Goal: Check status: Verify the current state of an ongoing process or item

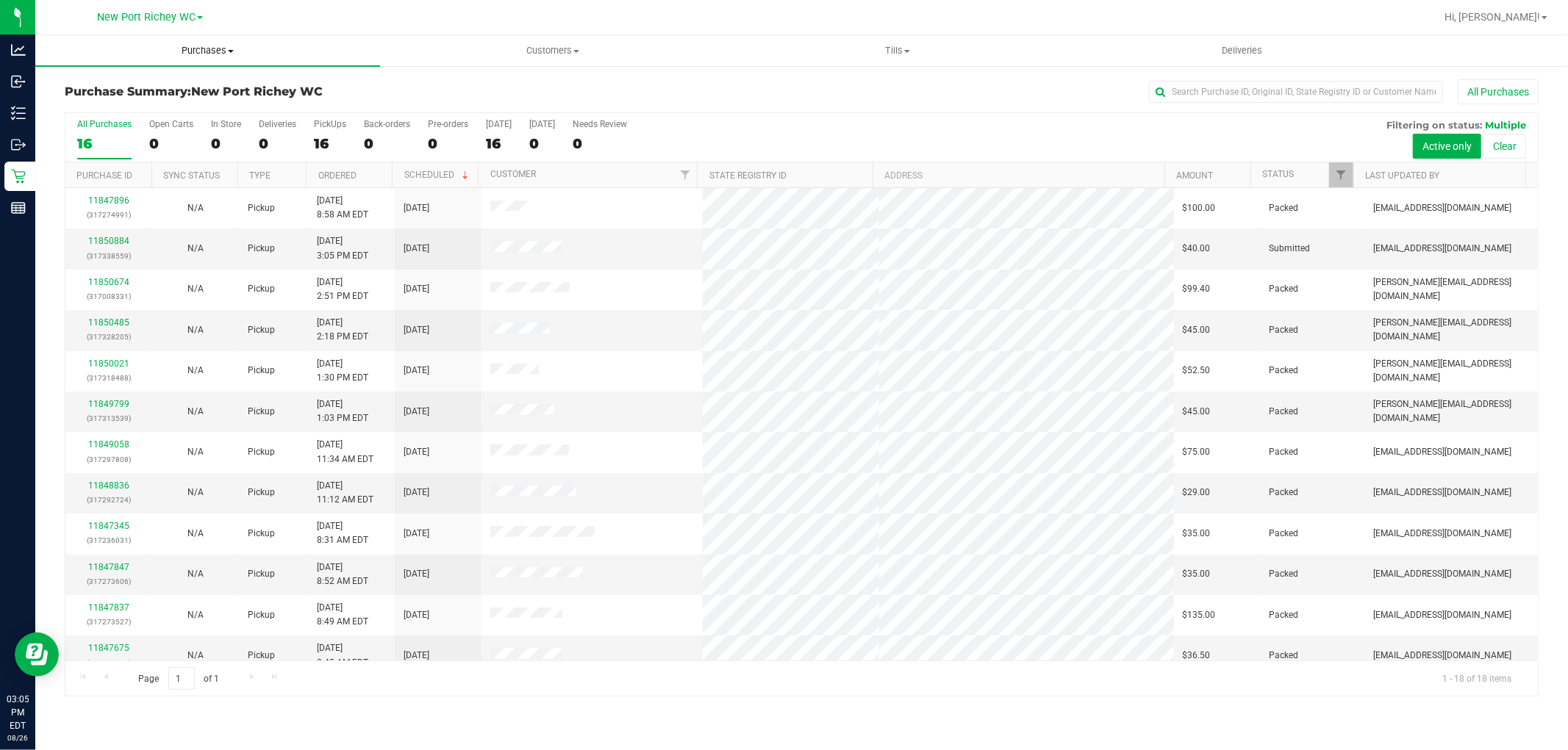
click at [231, 48] on span "Purchases" at bounding box center [208, 50] width 345 height 13
click at [138, 99] on li "Fulfillment" at bounding box center [208, 106] width 345 height 17
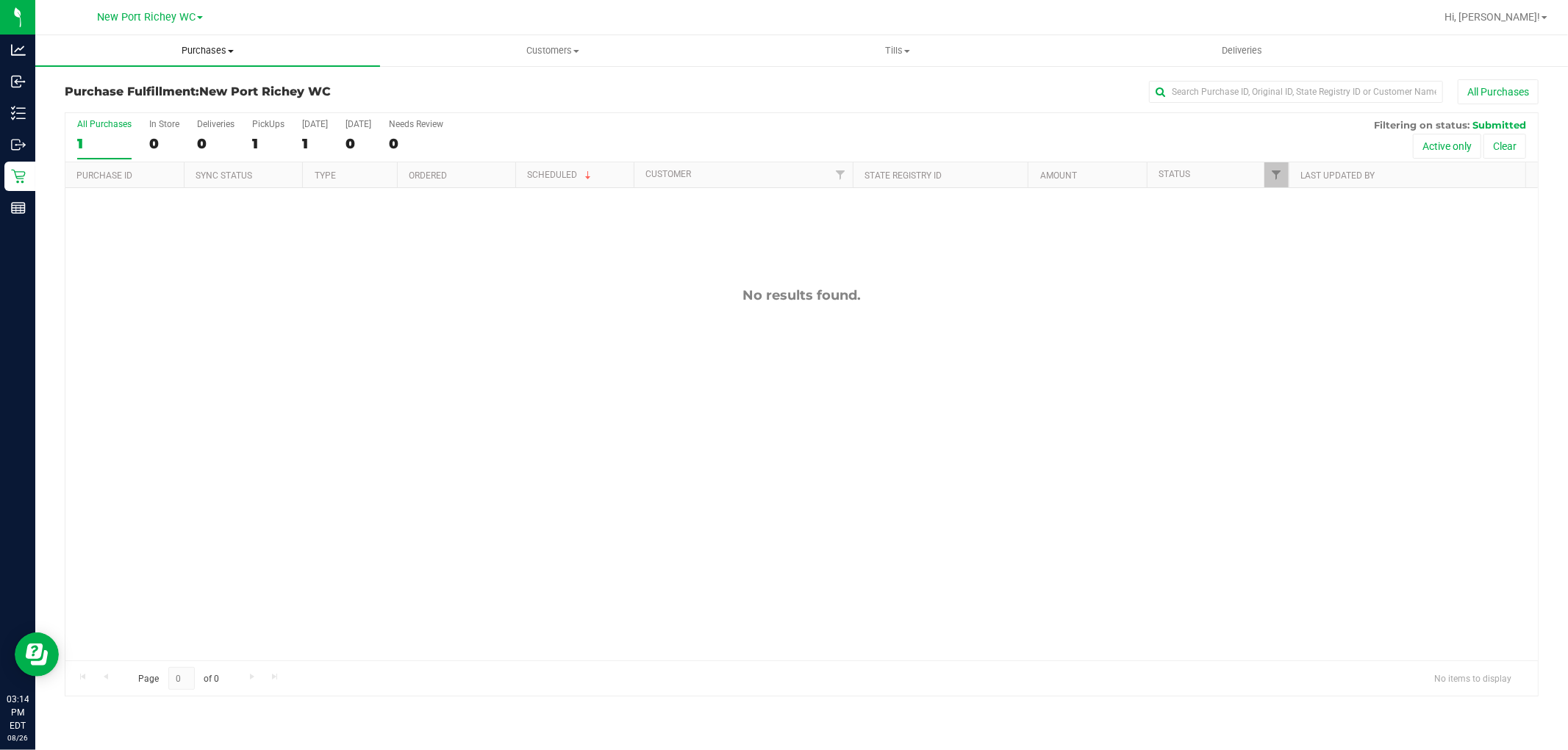
click at [171, 55] on span "Purchases" at bounding box center [208, 50] width 345 height 13
click at [119, 105] on span "Fulfillment" at bounding box center [81, 107] width 91 height 13
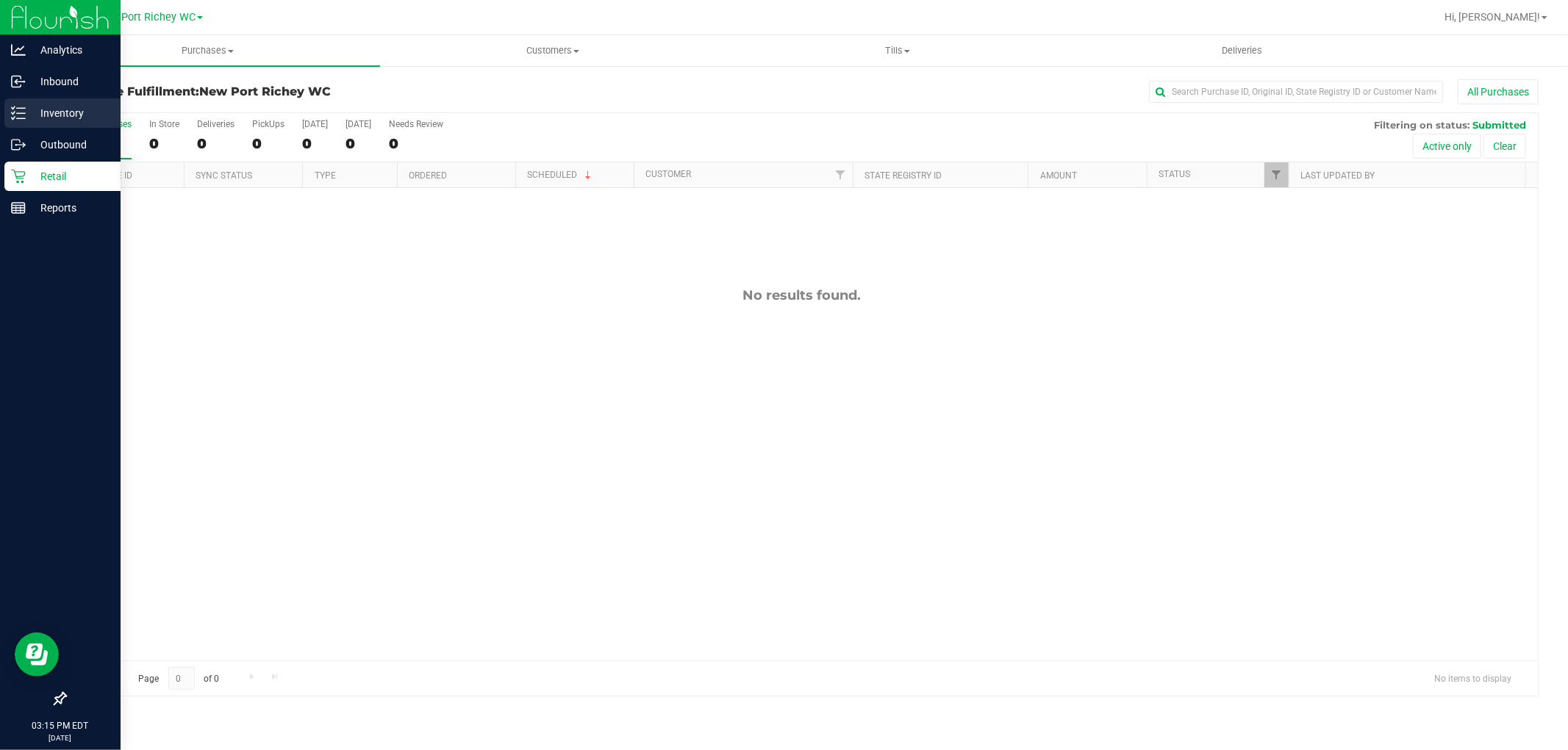
click at [64, 115] on p "Inventory" at bounding box center [69, 112] width 89 height 17
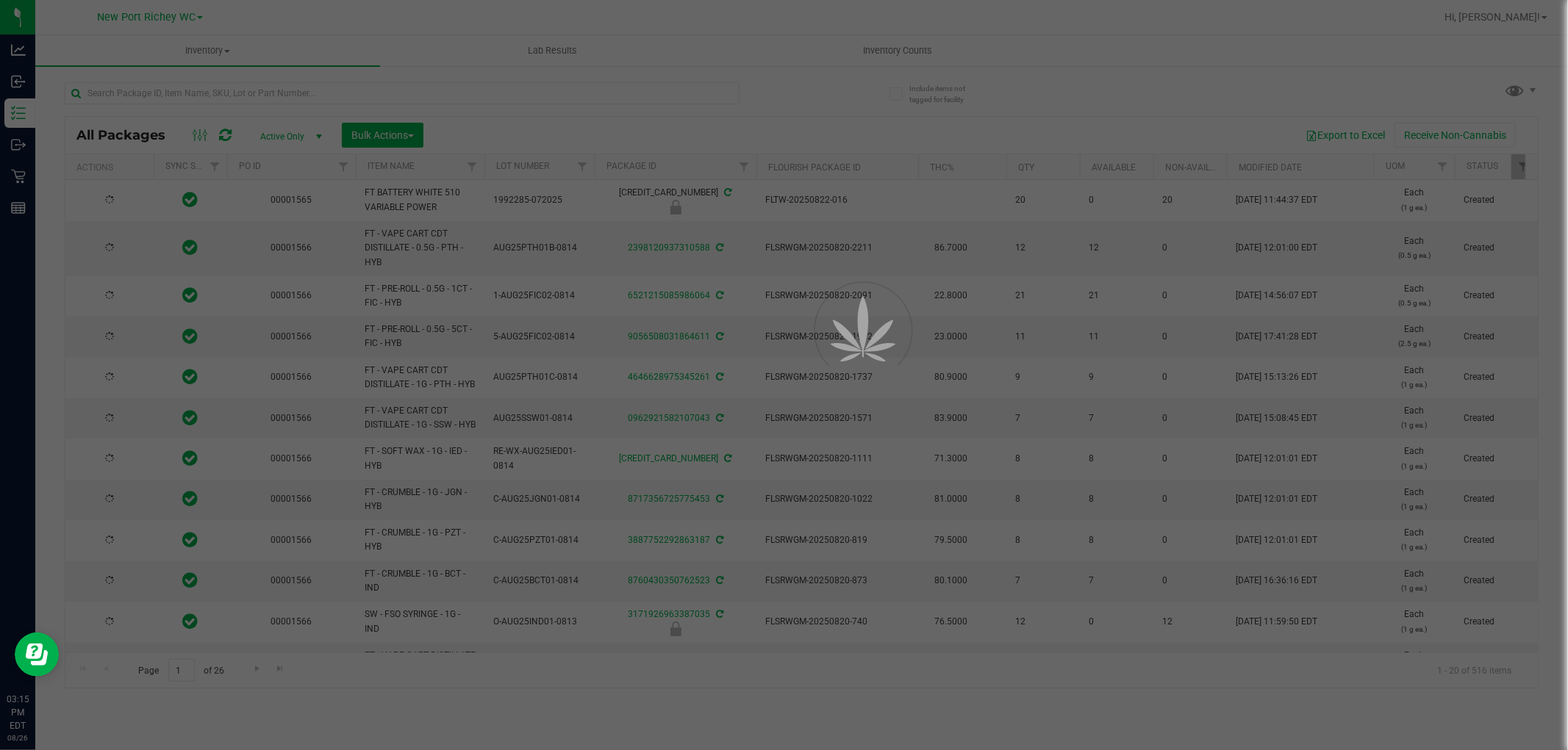
click at [246, 91] on div at bounding box center [784, 375] width 1568 height 750
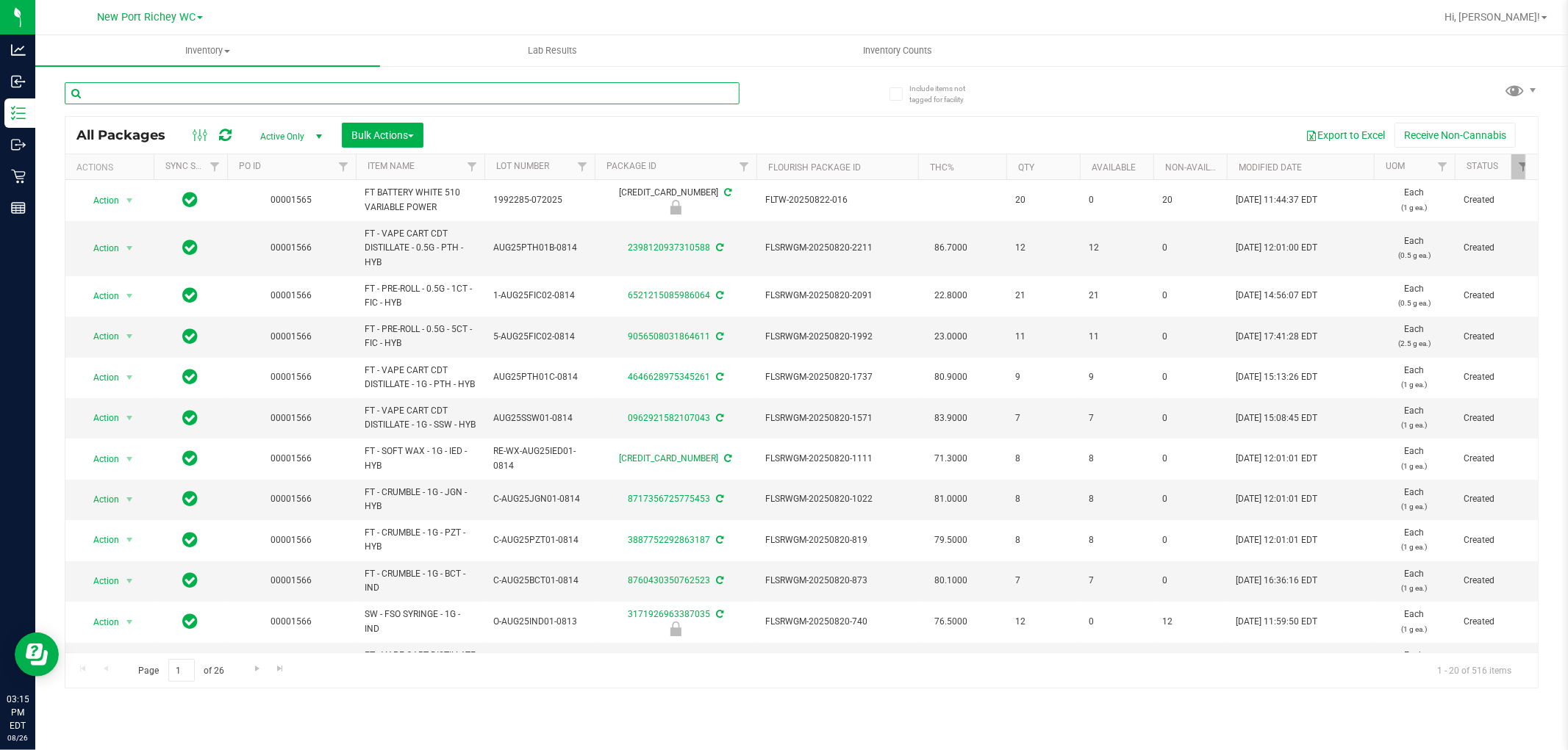
click at [246, 91] on input "text" at bounding box center [402, 93] width 674 height 22
type input "hash"
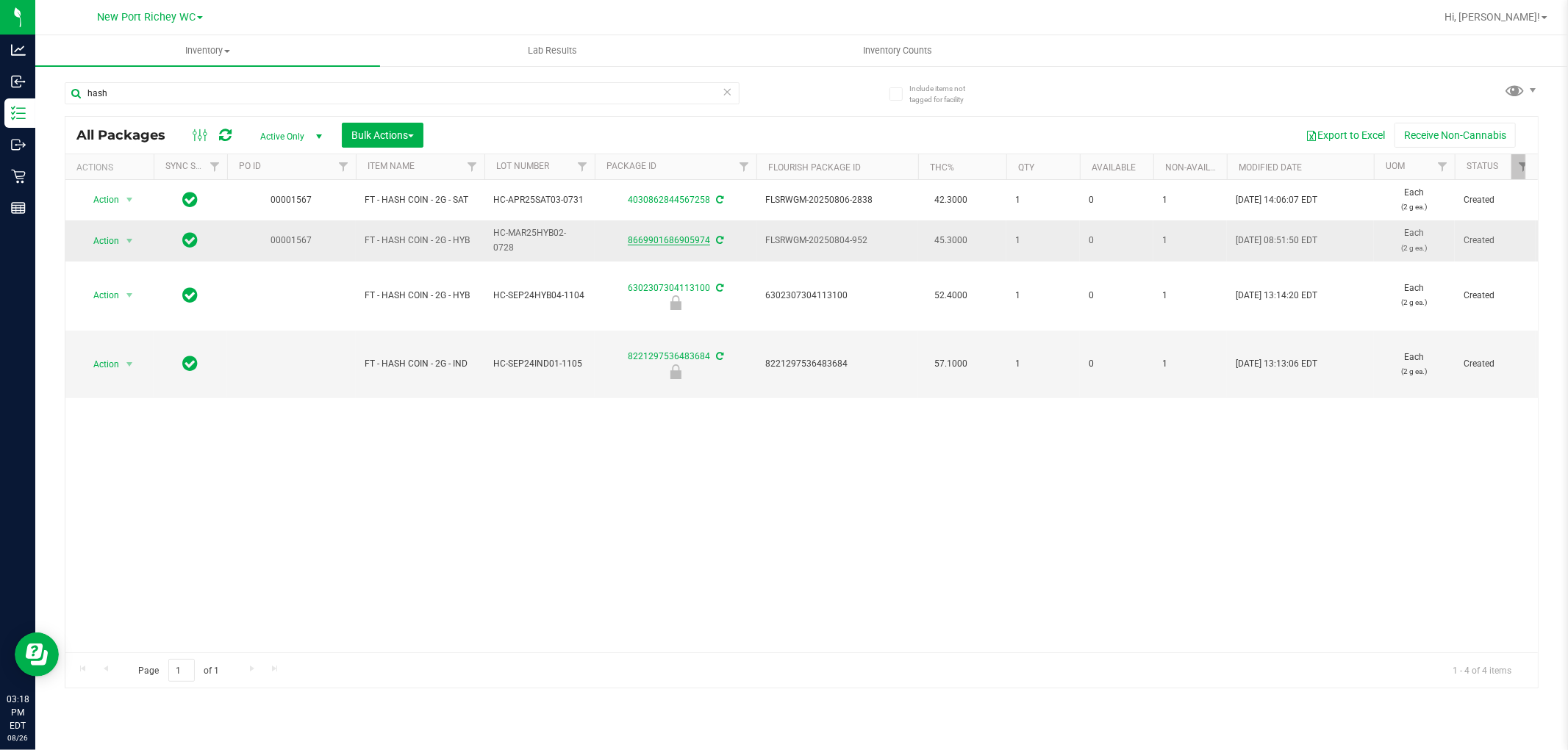
click at [680, 240] on link "8669901686905974" at bounding box center [669, 240] width 82 height 10
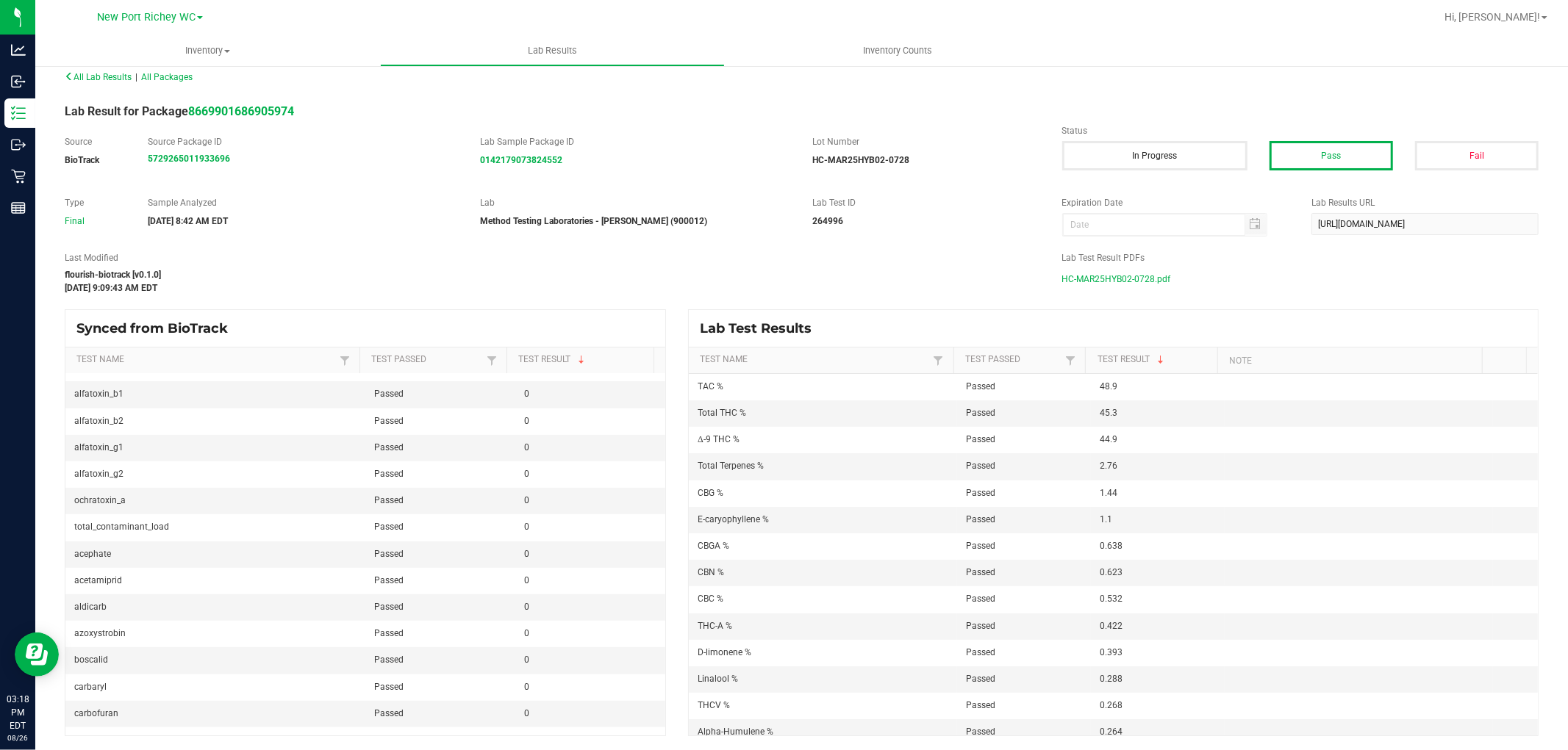
scroll to position [979, 0]
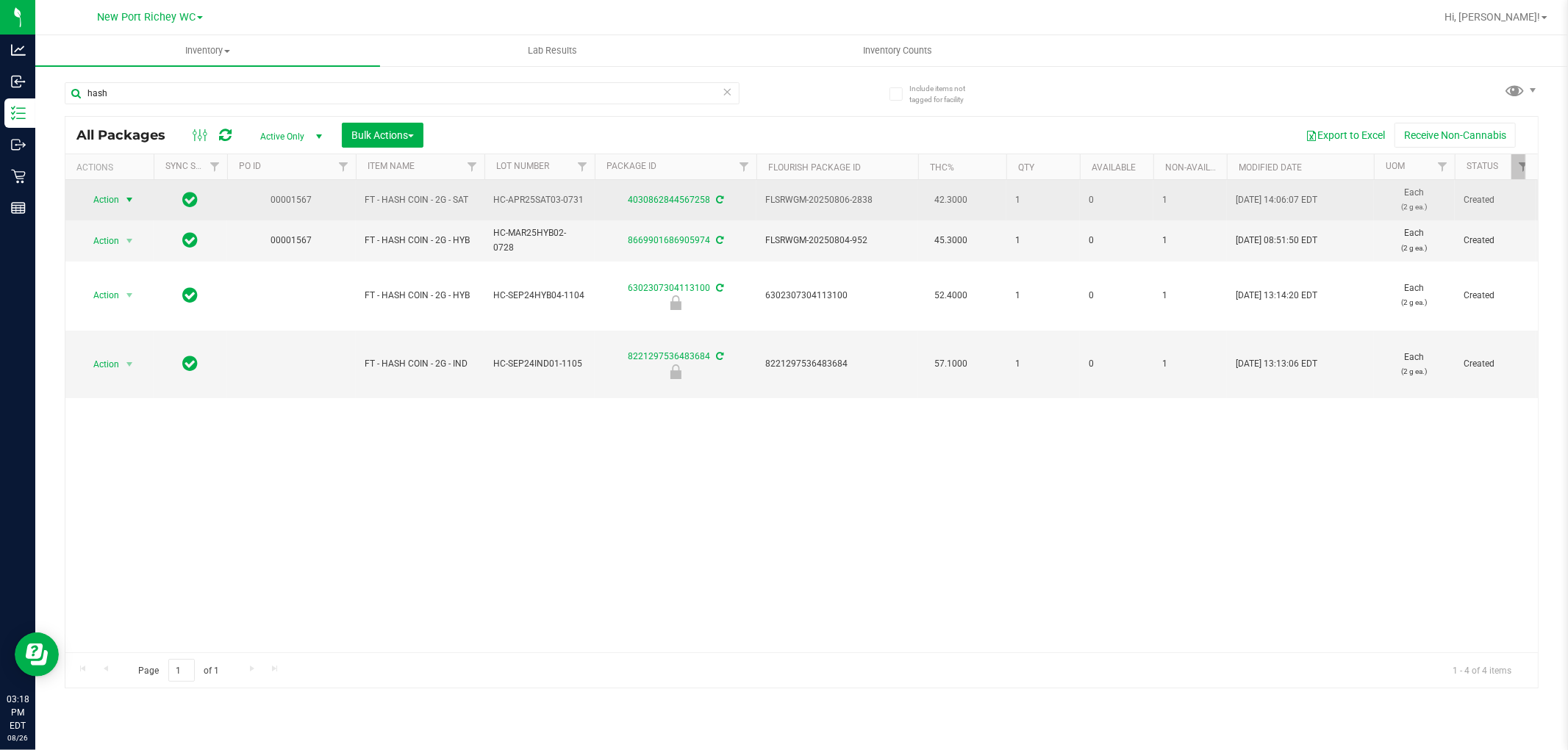
click at [125, 203] on span "select" at bounding box center [129, 200] width 12 height 12
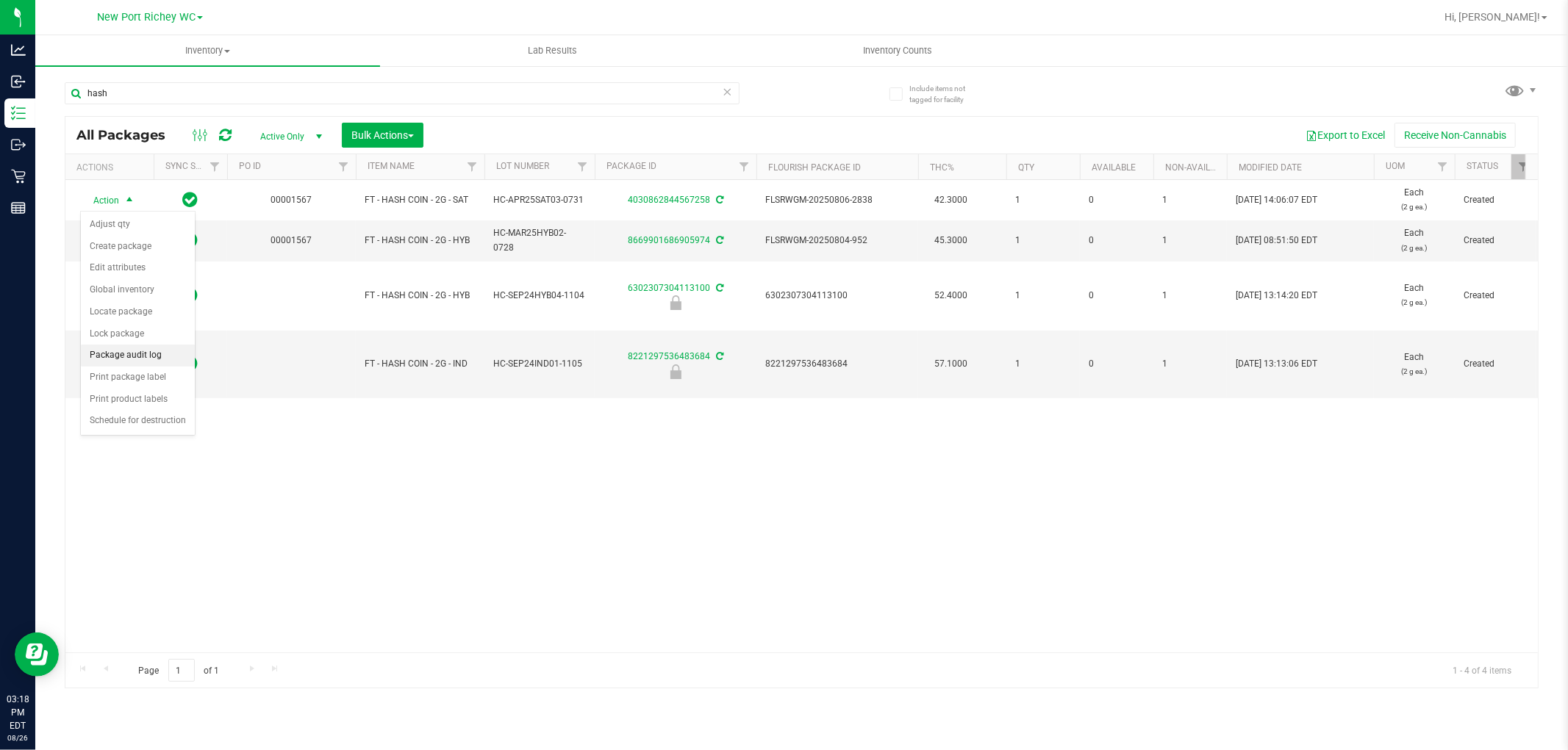
click at [168, 357] on li "Package audit log" at bounding box center [138, 356] width 114 height 22
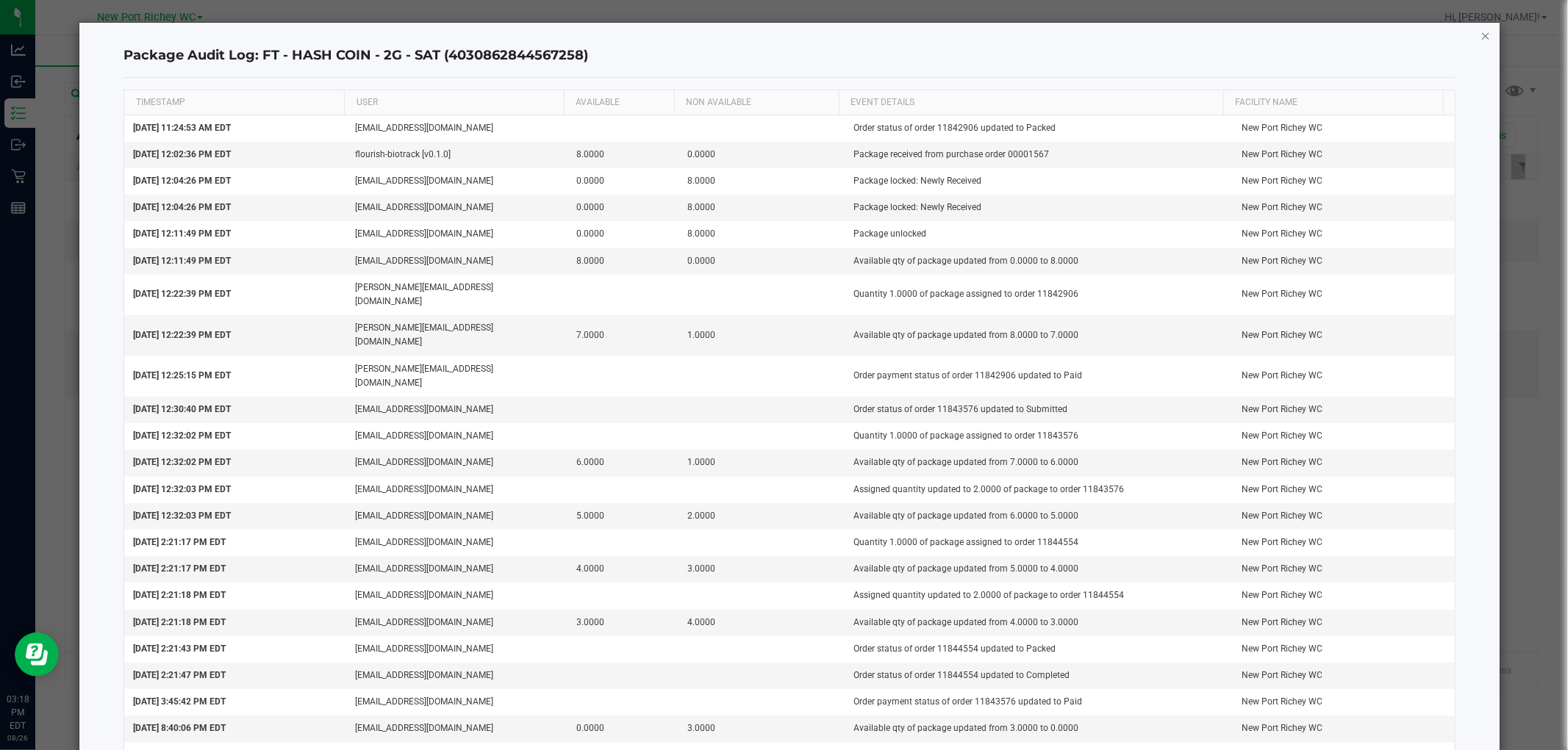
click at [1480, 36] on icon "button" at bounding box center [1485, 35] width 10 height 17
